Goal: Register for event/course

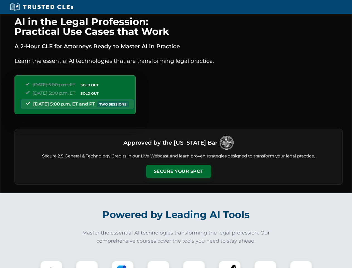
click at [178, 171] on button "Secure Your Spot" at bounding box center [178, 171] width 65 height 13
click at [51, 264] on img at bounding box center [51, 271] width 16 height 16
click at [87, 264] on div at bounding box center [87, 271] width 22 height 22
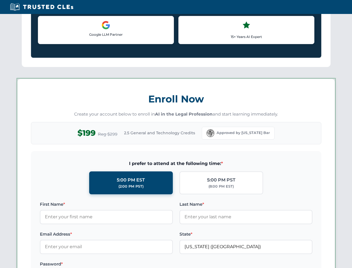
click at [158, 264] on label "Password *" at bounding box center [106, 263] width 133 height 7
